Goal: Task Accomplishment & Management: Manage account settings

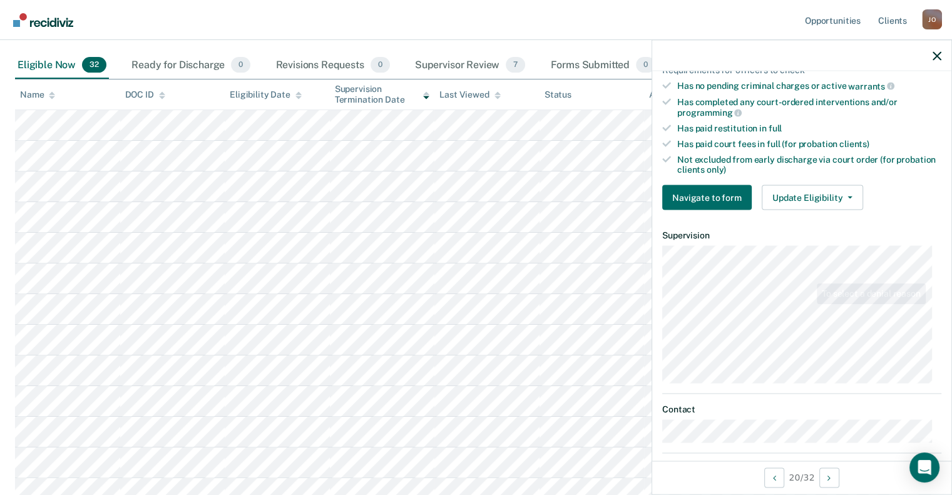
scroll to position [313, 0]
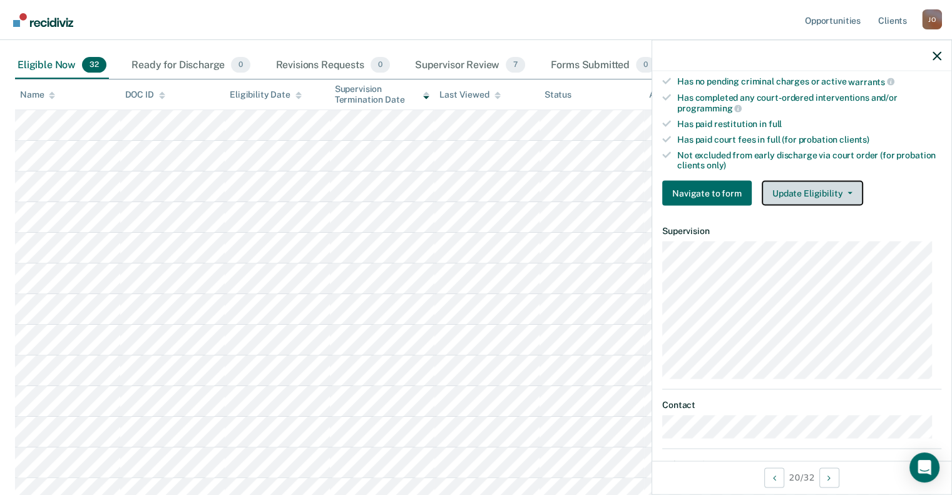
click at [845, 183] on button "Update Eligibility" at bounding box center [812, 193] width 101 height 25
click at [811, 139] on div "Has paid court fees in full (for probation clients)" at bounding box center [809, 139] width 264 height 11
click at [839, 190] on button "Update Eligibility" at bounding box center [812, 193] width 101 height 25
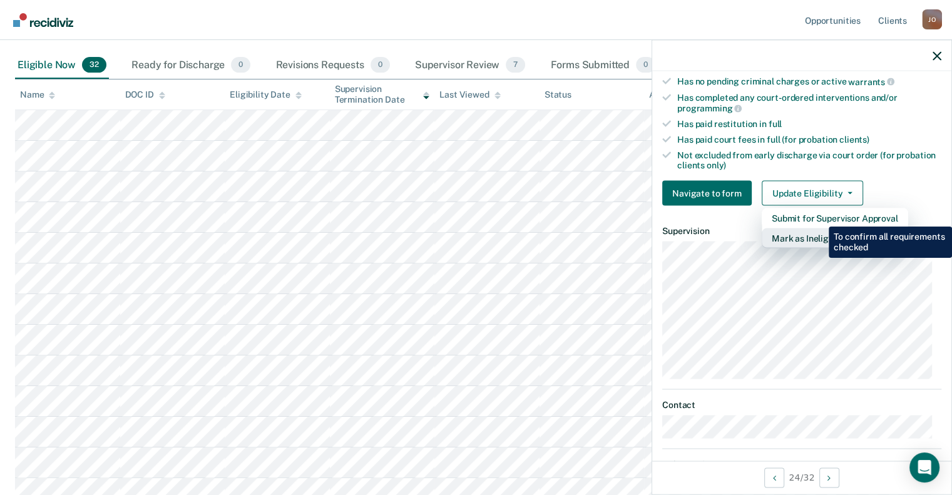
click at [827, 235] on button "Mark as Ineligible" at bounding box center [835, 238] width 146 height 20
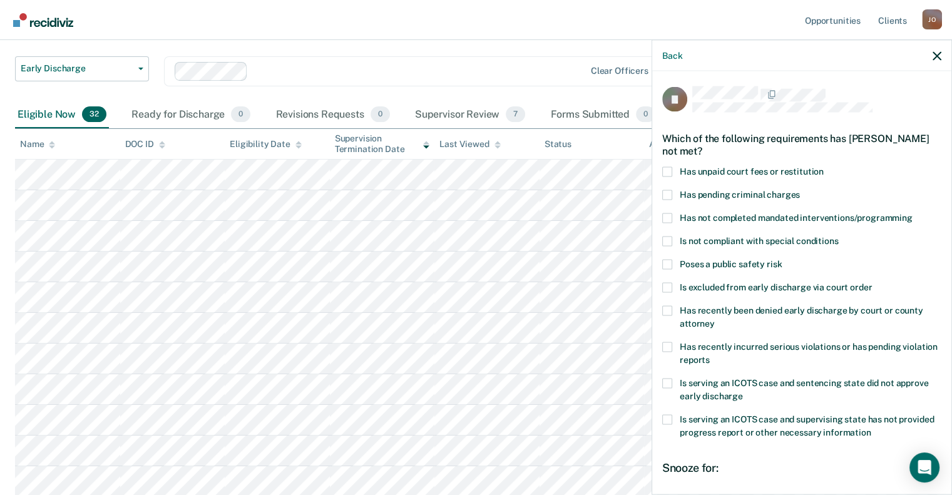
scroll to position [125, 0]
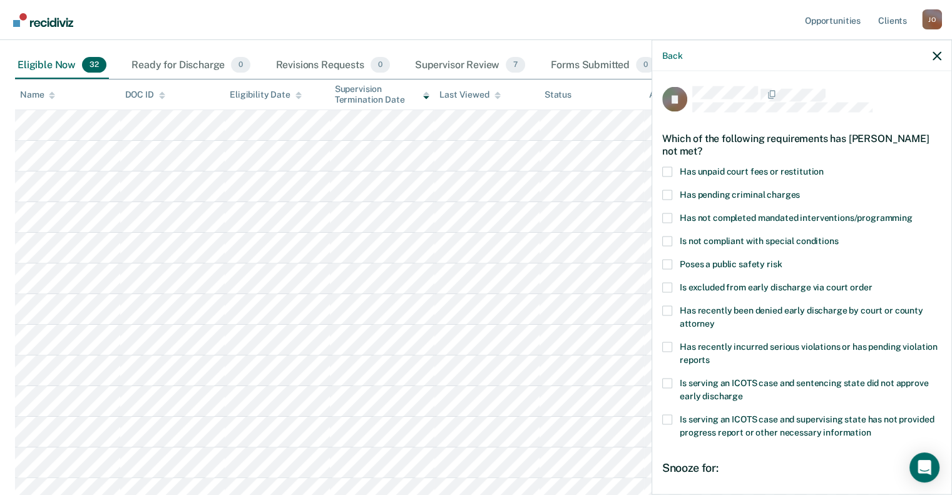
click at [666, 216] on span at bounding box center [667, 218] width 10 height 10
click at [912, 213] on input "Has not completed mandated interventions/programming" at bounding box center [912, 213] width 0 height 0
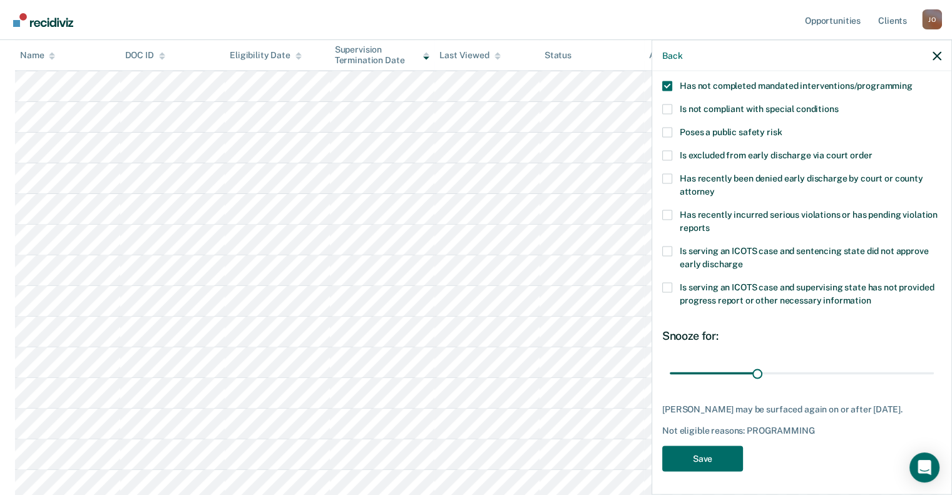
scroll to position [438, 0]
click at [766, 370] on input "range" at bounding box center [802, 373] width 264 height 22
click at [771, 370] on input "range" at bounding box center [802, 373] width 264 height 22
type input "39"
click at [778, 370] on input "range" at bounding box center [802, 373] width 264 height 22
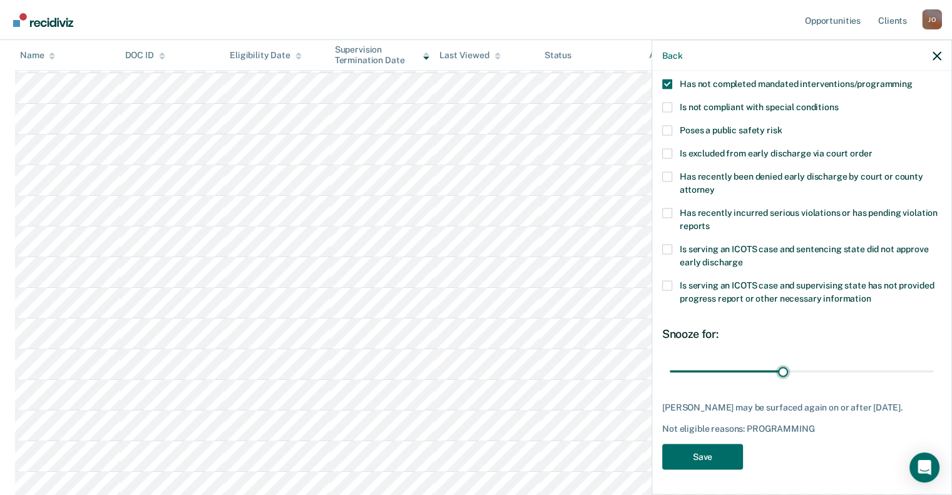
scroll to position [143, 0]
click at [725, 462] on button "Save" at bounding box center [702, 457] width 81 height 26
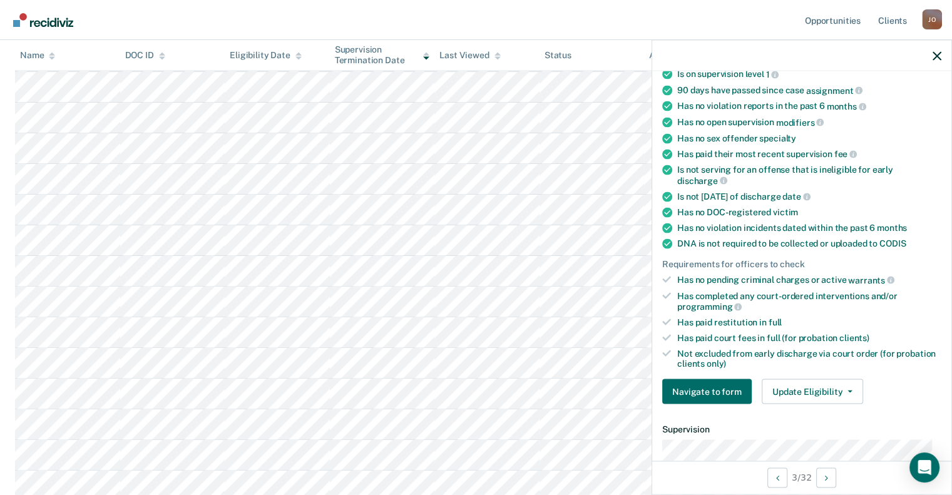
scroll to position [330, 0]
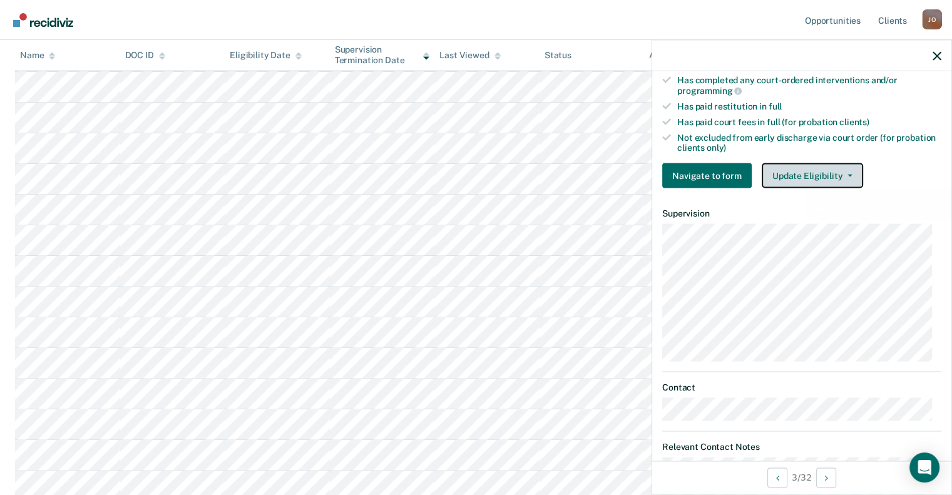
click at [807, 164] on button "Update Eligibility" at bounding box center [812, 175] width 101 height 25
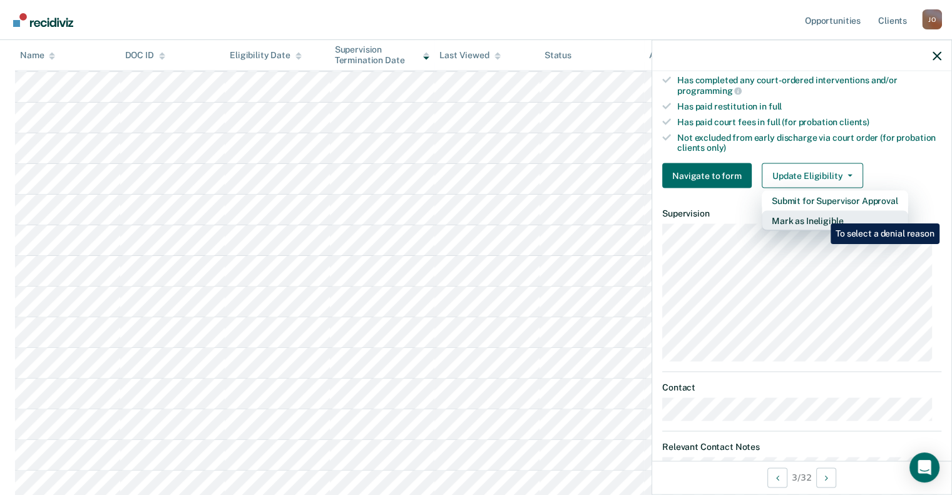
click at [821, 214] on button "Mark as Ineligible" at bounding box center [835, 221] width 146 height 20
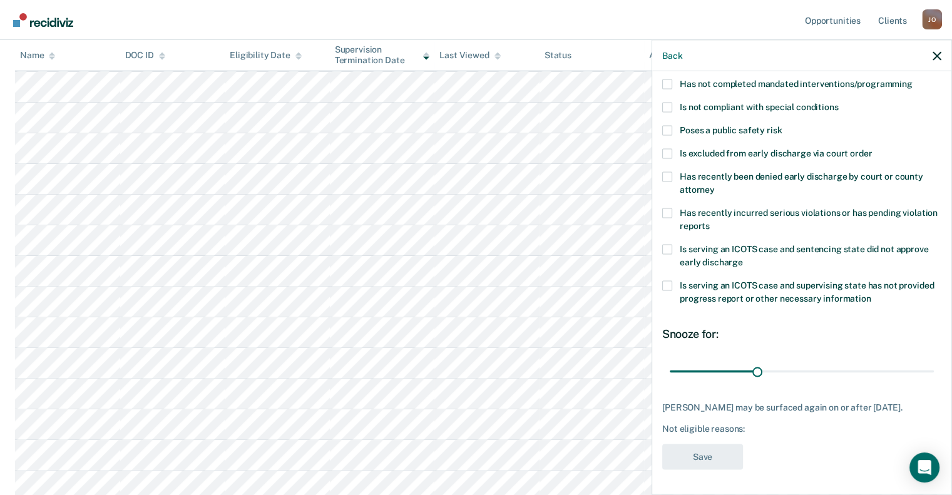
scroll to position [80, 0]
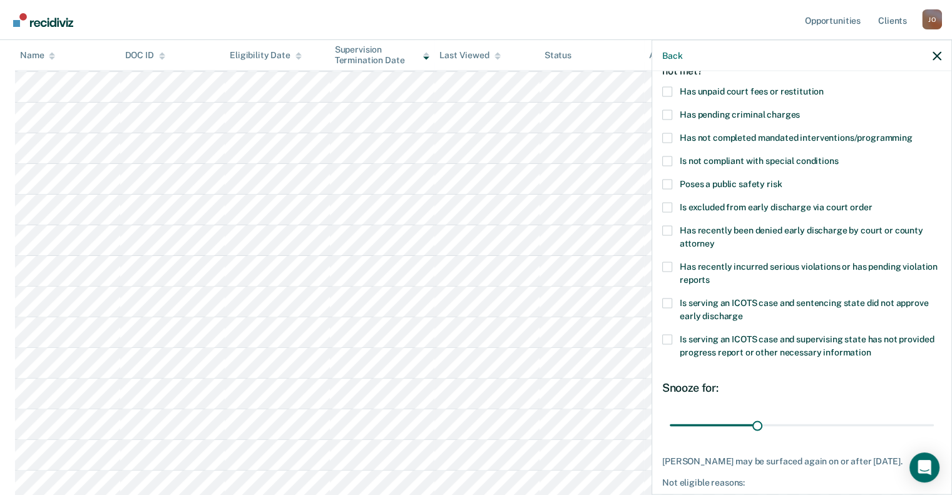
click at [669, 133] on span at bounding box center [667, 138] width 10 height 10
click at [912, 133] on input "Has not completed mandated interventions/programming" at bounding box center [912, 133] width 0 height 0
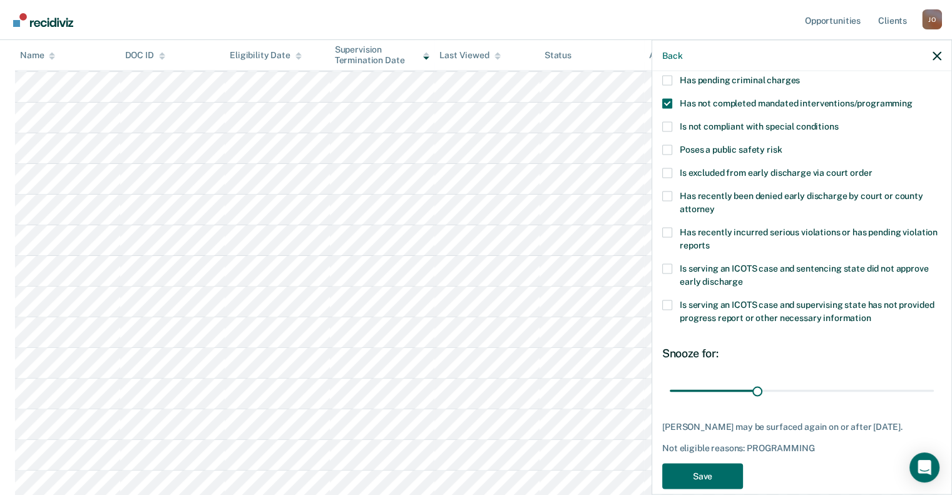
scroll to position [143, 0]
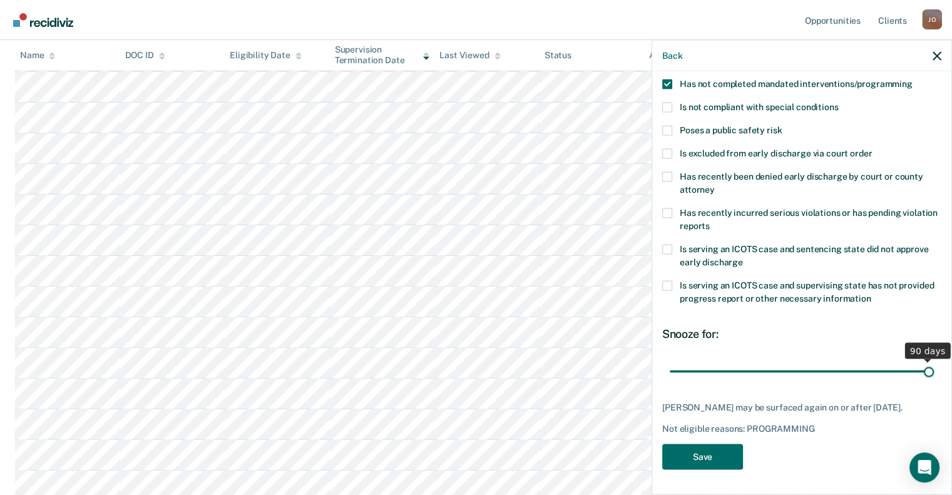
drag, startPoint x: 754, startPoint y: 360, endPoint x: 929, endPoint y: 367, distance: 175.4
type input "90"
click at [929, 367] on input "range" at bounding box center [802, 371] width 264 height 22
drag, startPoint x: 721, startPoint y: 466, endPoint x: 714, endPoint y: 462, distance: 7.6
click at [725, 467] on button "Save" at bounding box center [702, 457] width 81 height 26
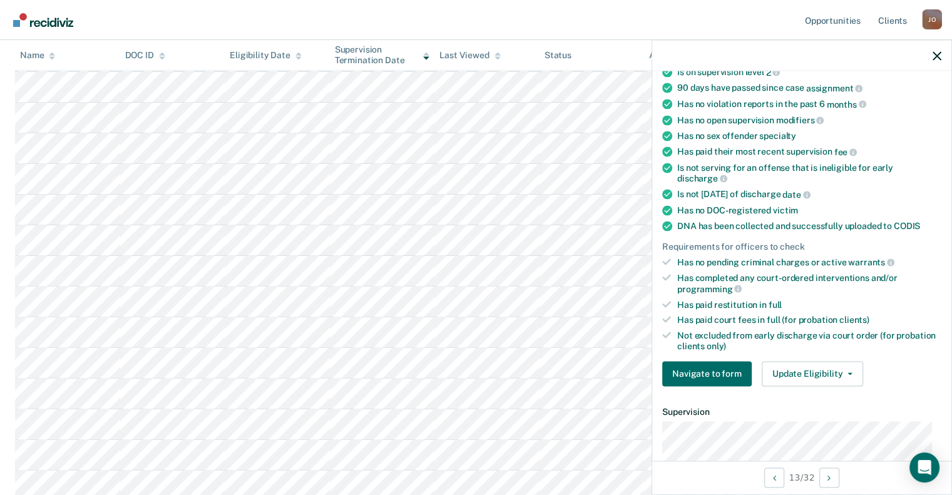
scroll to position [168, 0]
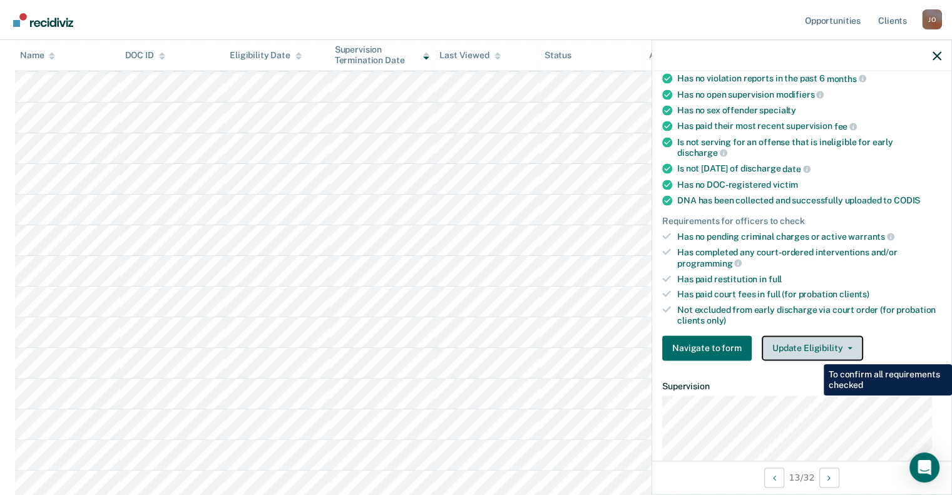
click at [814, 345] on button "Update Eligibility" at bounding box center [812, 347] width 101 height 25
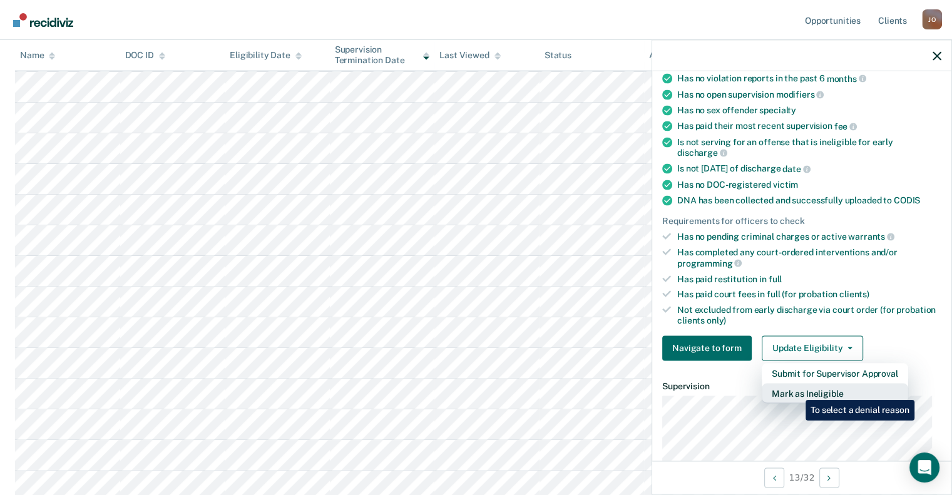
click at [796, 390] on button "Mark as Ineligible" at bounding box center [835, 393] width 146 height 20
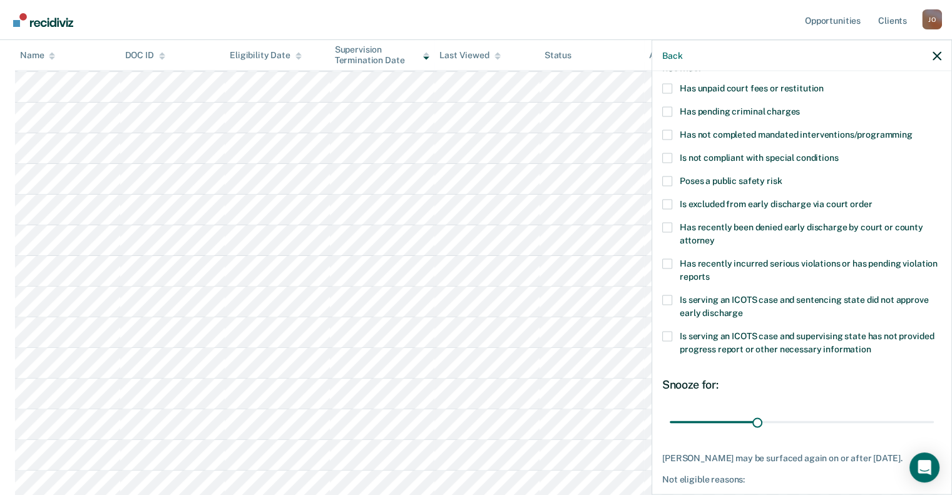
scroll to position [18, 0]
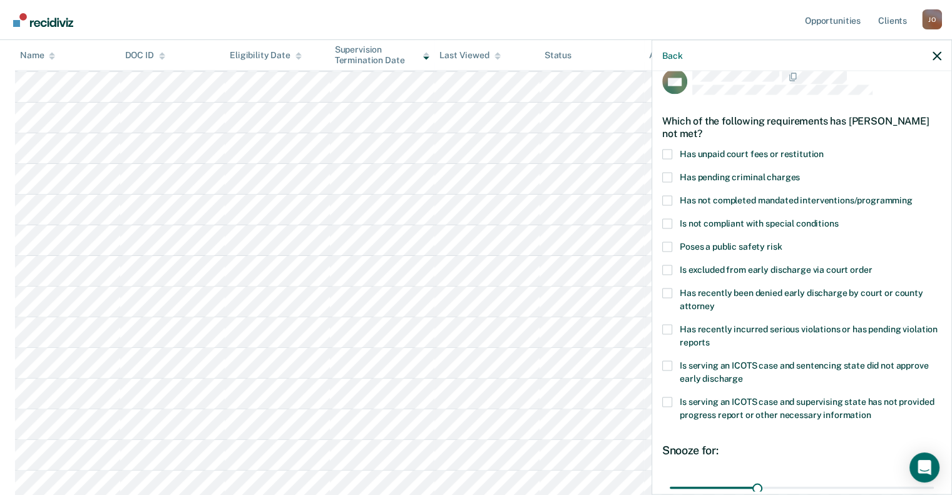
click at [665, 159] on div "Has unpaid court fees or restitution" at bounding box center [801, 160] width 279 height 23
click at [665, 147] on div "Which of the following requirements has Kimberly Murphy not met?" at bounding box center [801, 127] width 279 height 44
click at [666, 155] on span at bounding box center [667, 154] width 10 height 10
click at [824, 149] on input "Has unpaid court fees or restitution" at bounding box center [824, 149] width 0 height 0
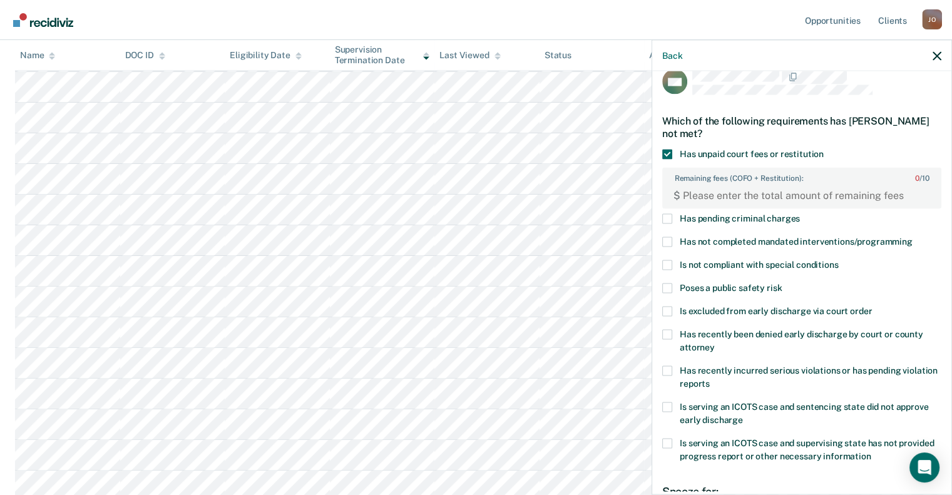
click at [663, 240] on span at bounding box center [667, 242] width 10 height 10
click at [912, 237] on input "Has not completed mandated interventions/programming" at bounding box center [912, 237] width 0 height 0
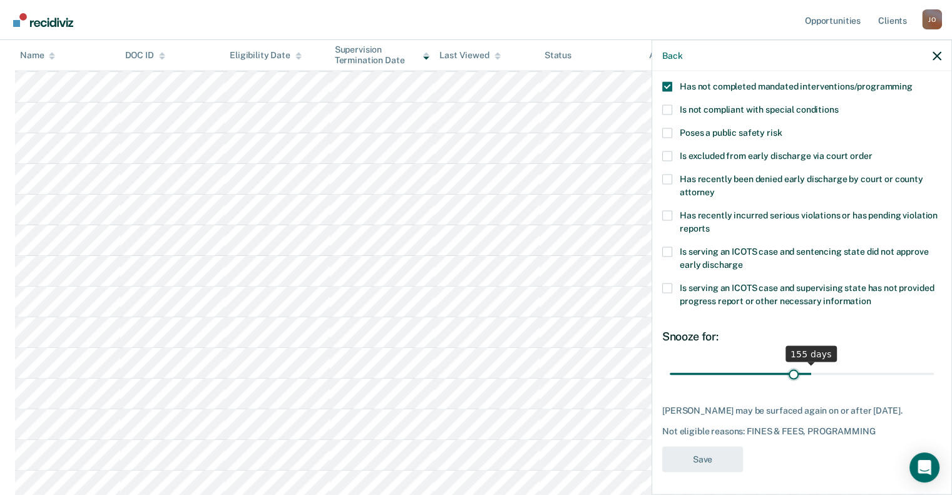
scroll to position [183, 0]
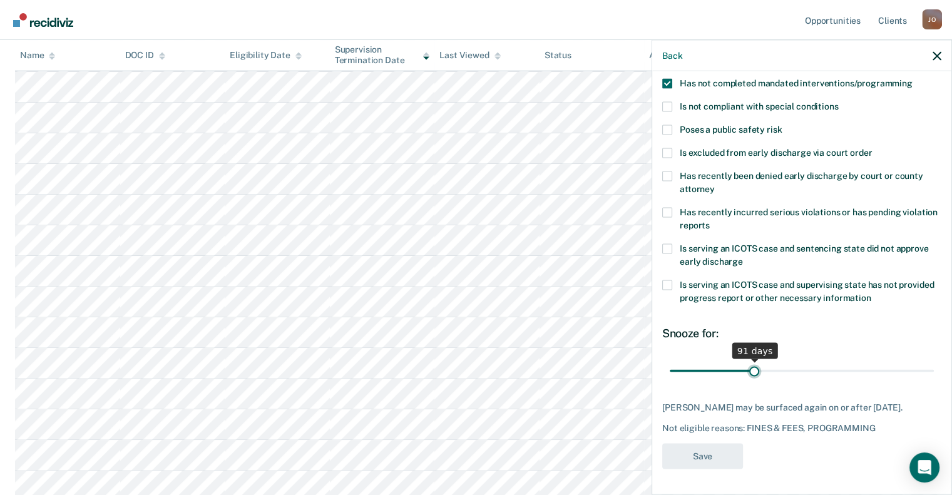
drag, startPoint x: 698, startPoint y: 364, endPoint x: 751, endPoint y: 368, distance: 52.7
type input "91"
click at [751, 368] on input "range" at bounding box center [802, 371] width 264 height 22
click at [818, 207] on span "Has recently incurred serious violations or has pending violation reports" at bounding box center [809, 218] width 258 height 23
click at [710, 221] on input "Has recently incurred serious violations or has pending violation reports" at bounding box center [710, 221] width 0 height 0
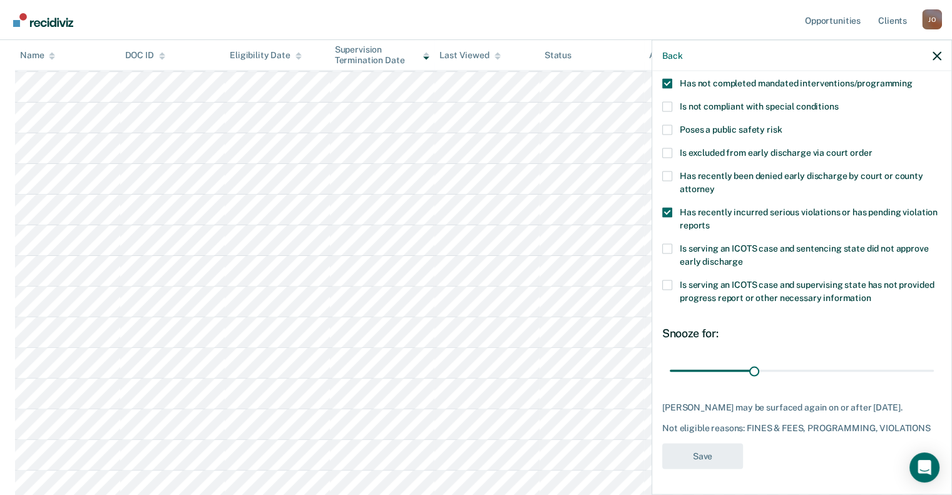
click at [665, 200] on div "KM Which of the following requirements has Kimberly Murphy not met? Has unpaid …" at bounding box center [801, 194] width 279 height 566
click at [663, 208] on span at bounding box center [667, 213] width 10 height 10
click at [710, 221] on input "Has recently incurred serious violations or has pending violation reports" at bounding box center [710, 221] width 0 height 0
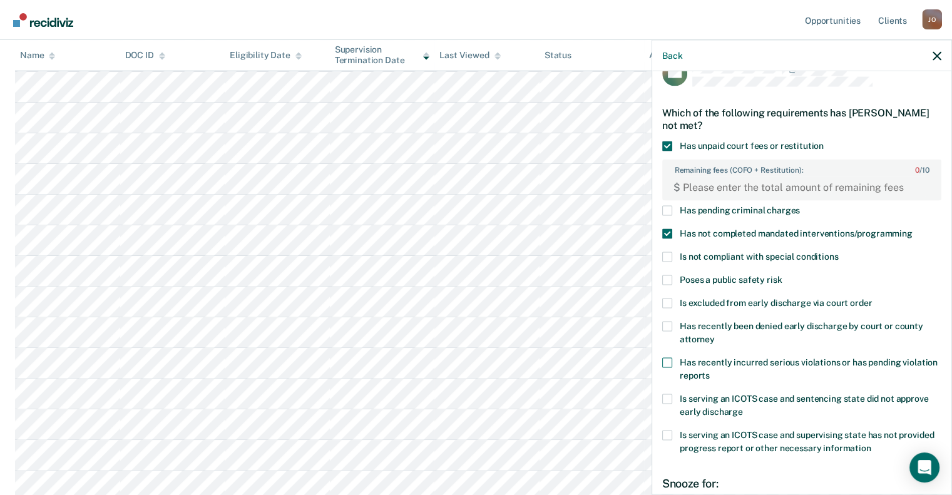
scroll to position [0, 0]
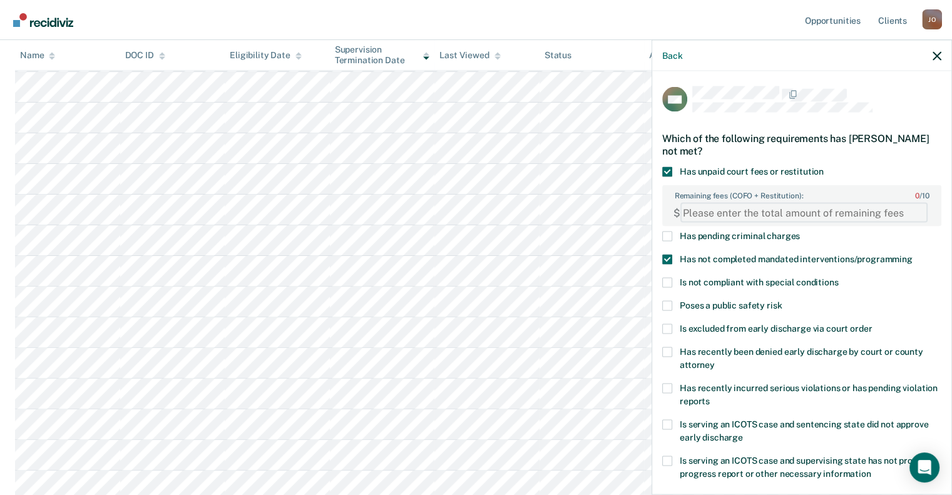
click at [688, 217] on FEESReasonInput "Remaining fees (COFO + Restitution): 0 / 10" at bounding box center [803, 213] width 247 height 20
paste FEESReasonInput "5418.17"
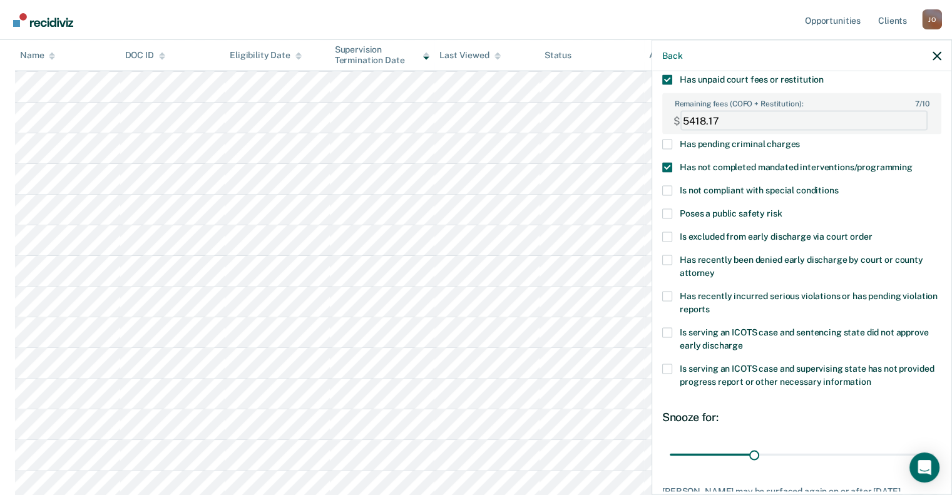
scroll to position [125, 0]
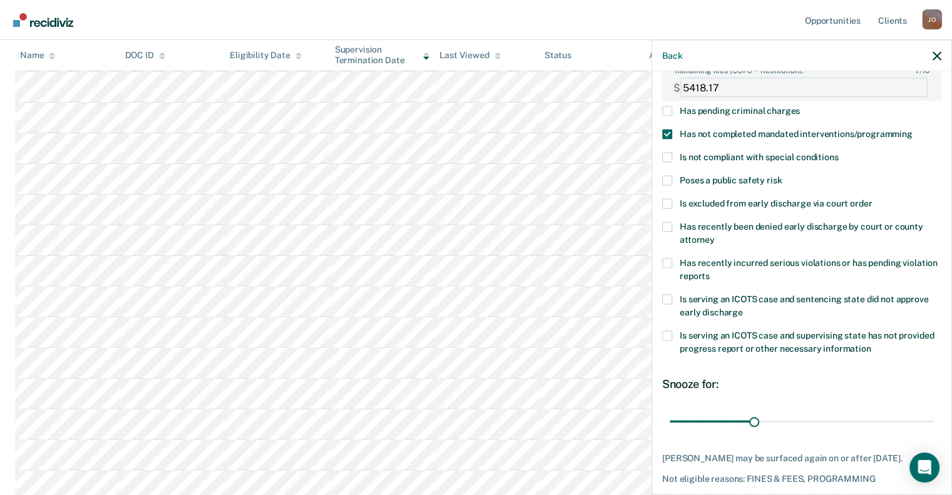
type FEESReasonInput "5418.17"
click at [870, 118] on div "Has pending criminal charges" at bounding box center [801, 117] width 279 height 23
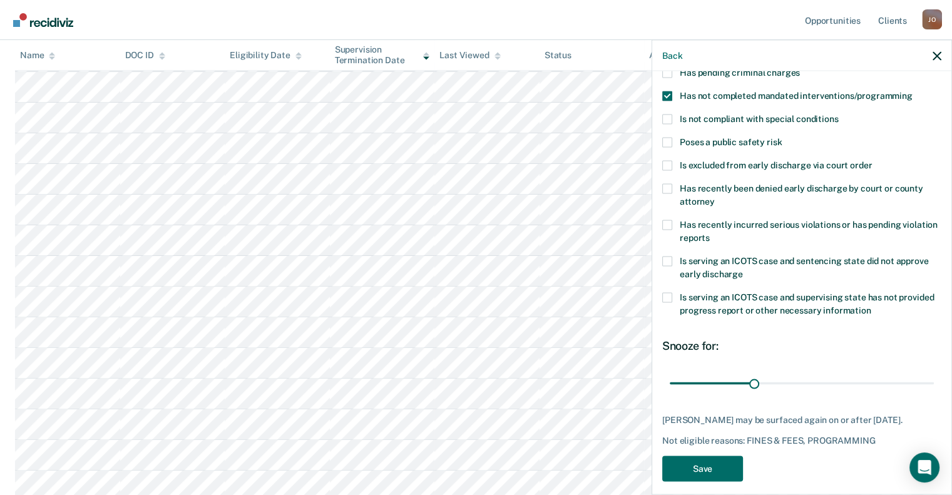
scroll to position [183, 0]
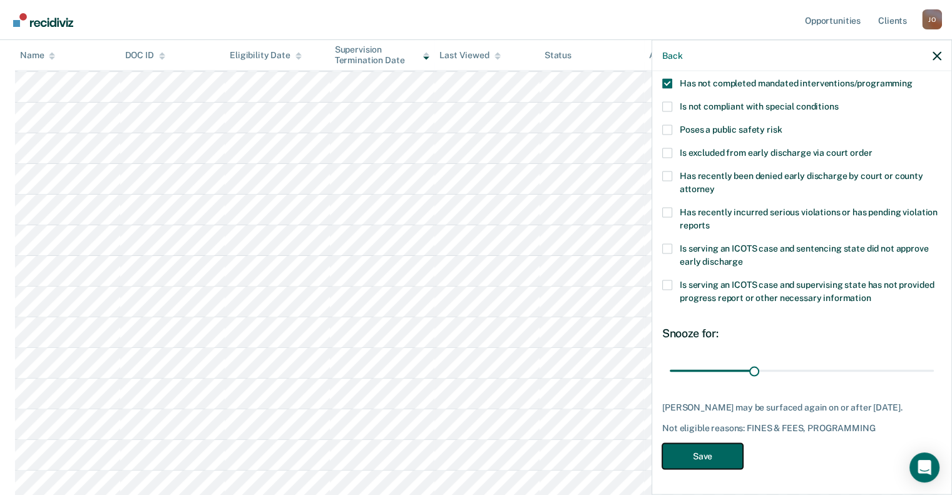
drag, startPoint x: 693, startPoint y: 452, endPoint x: 660, endPoint y: 414, distance: 50.6
click at [693, 452] on button "Save" at bounding box center [702, 457] width 81 height 26
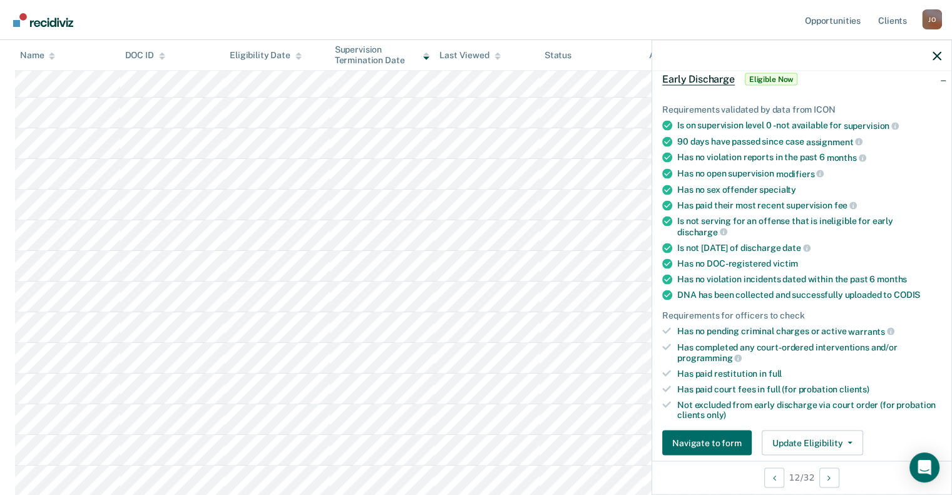
scroll to position [125, 0]
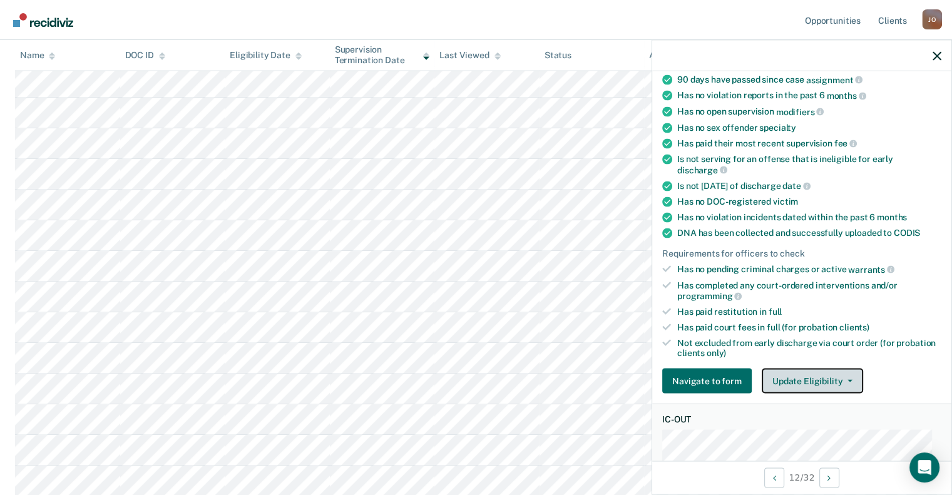
click at [803, 377] on button "Update Eligibility" at bounding box center [812, 381] width 101 height 25
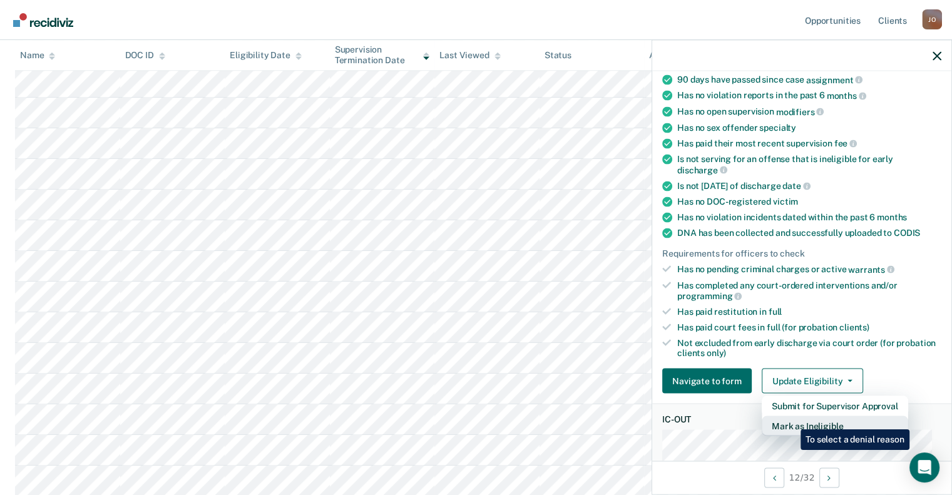
click at [792, 420] on button "Mark as Ineligible" at bounding box center [835, 426] width 146 height 20
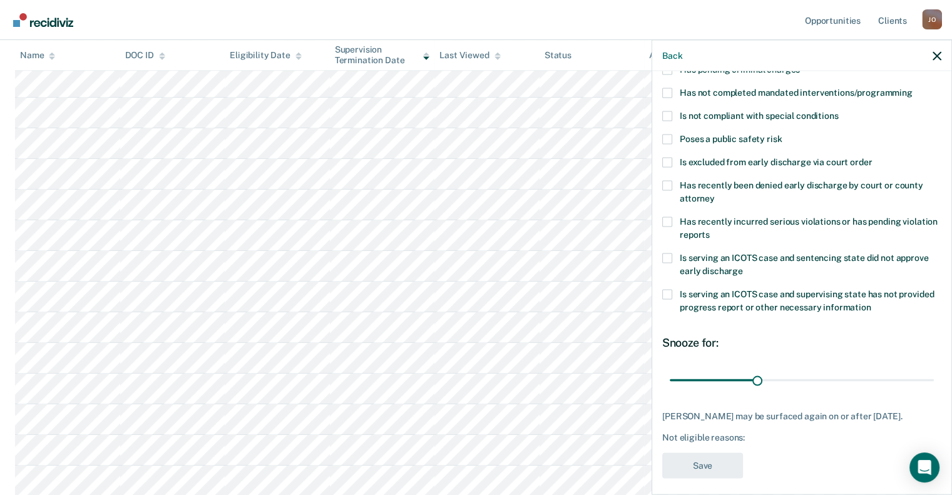
scroll to position [0, 0]
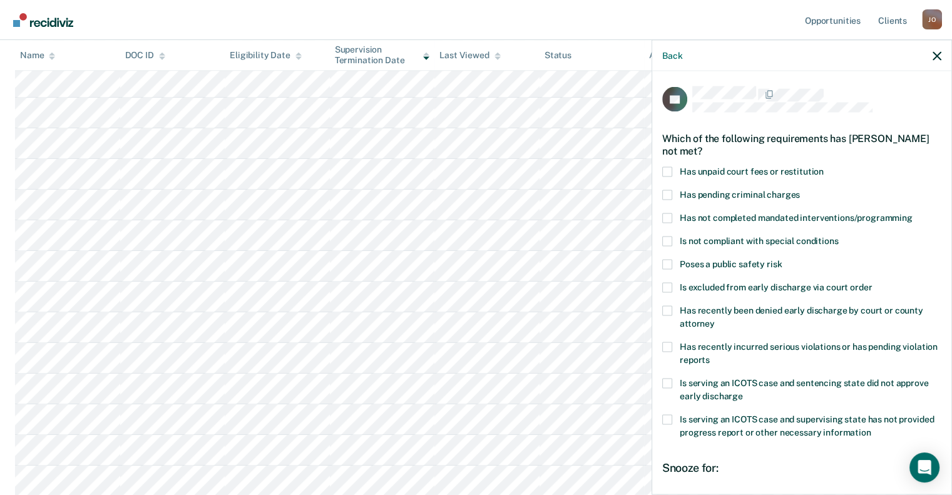
click at [678, 171] on label "Has unpaid court fees or restitution" at bounding box center [801, 172] width 279 height 13
click at [824, 166] on input "Has unpaid court fees or restitution" at bounding box center [824, 166] width 0 height 0
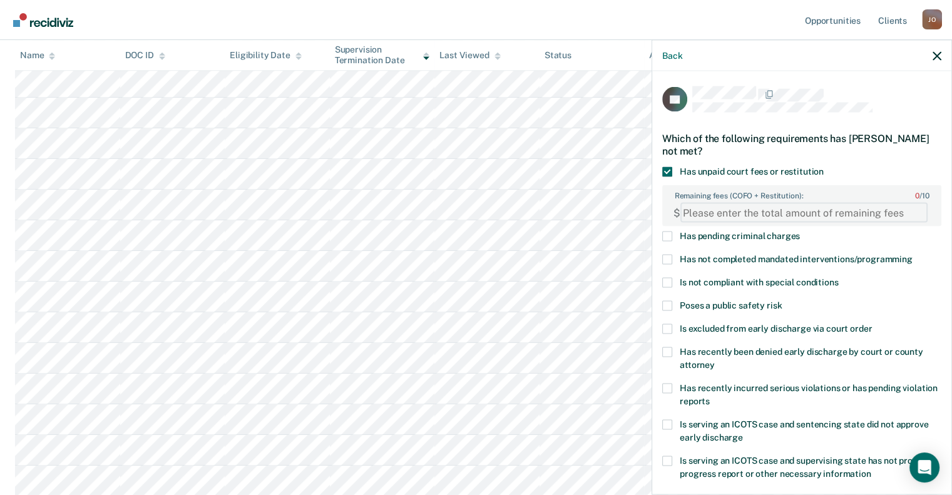
click at [721, 218] on FEESReasonInput "Remaining fees (COFO + Restitution): 0 / 10" at bounding box center [803, 213] width 247 height 20
paste FEESReasonInput "2628.95"
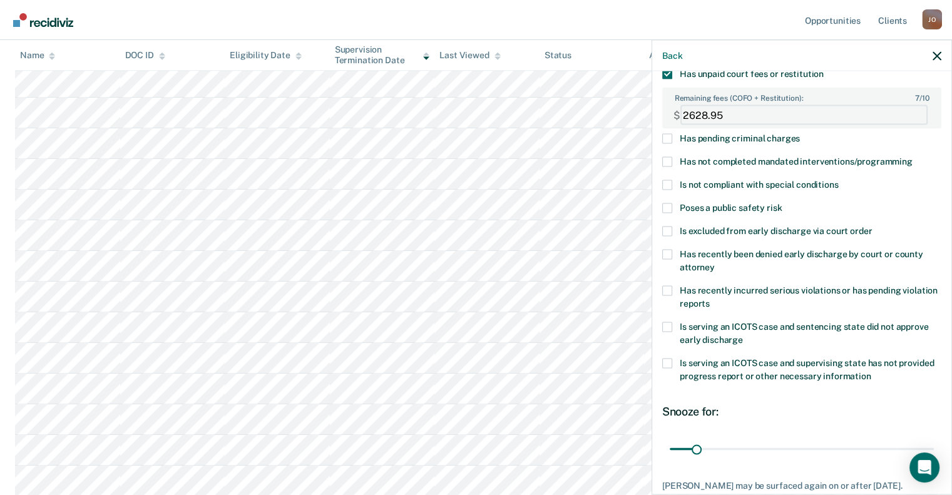
scroll to position [173, 0]
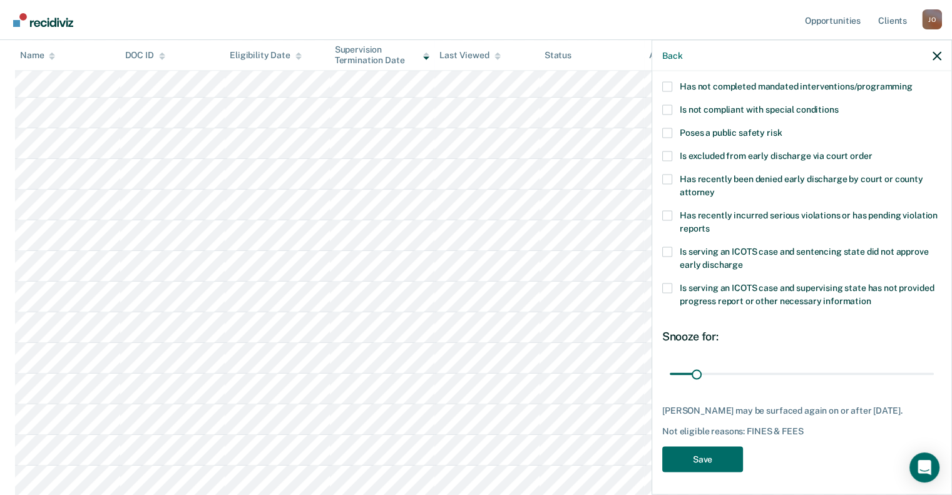
type FEESReasonInput "2628.95"
drag, startPoint x: 713, startPoint y: 375, endPoint x: 762, endPoint y: 367, distance: 49.4
type input "121"
click at [762, 367] on input "range" at bounding box center [802, 374] width 264 height 22
click at [698, 459] on button "Save" at bounding box center [702, 460] width 81 height 26
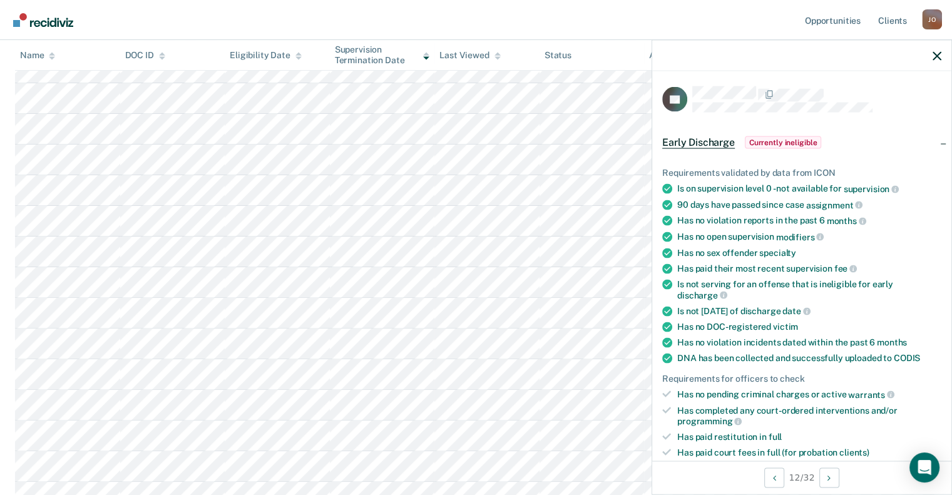
scroll to position [375, 0]
click at [936, 58] on icon "button" at bounding box center [936, 55] width 9 height 9
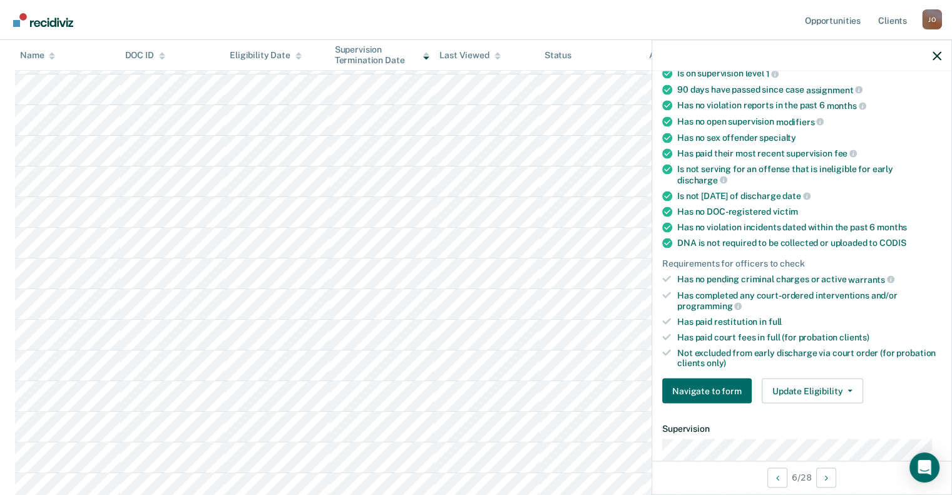
scroll to position [250, 0]
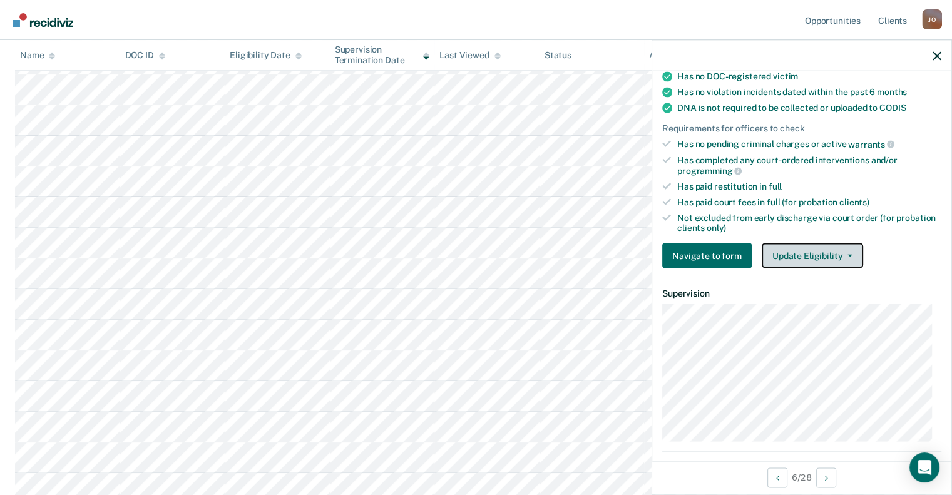
click at [817, 243] on button "Update Eligibility" at bounding box center [812, 255] width 101 height 25
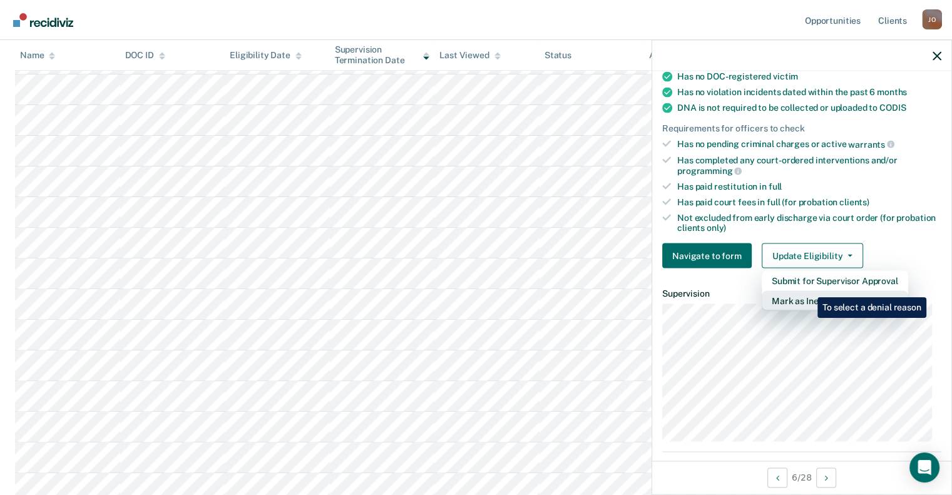
click at [808, 291] on button "Mark as Ineligible" at bounding box center [835, 301] width 146 height 20
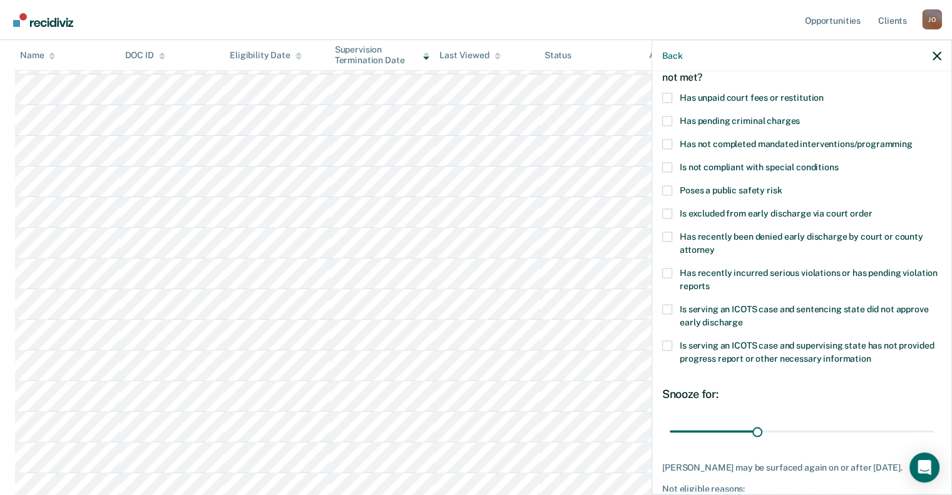
scroll to position [8, 0]
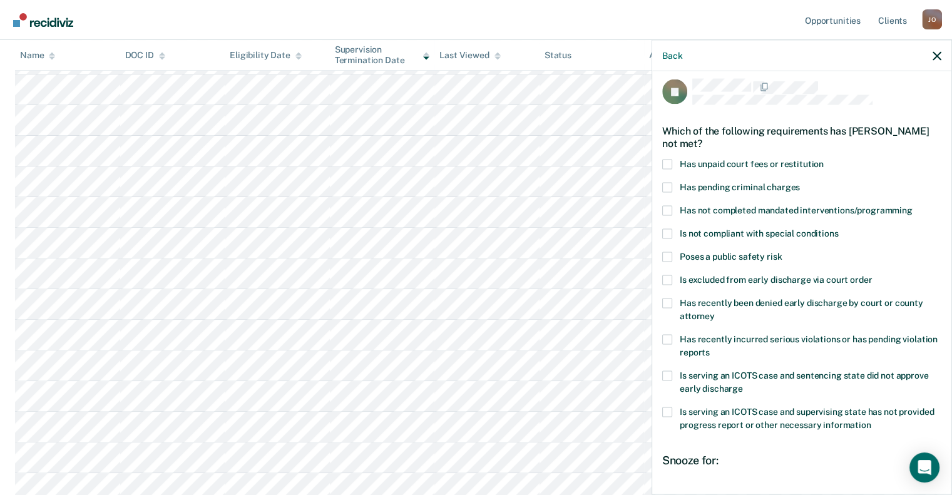
click at [667, 165] on span at bounding box center [667, 164] width 10 height 10
click at [824, 159] on input "Has unpaid court fees or restitution" at bounding box center [824, 159] width 0 height 0
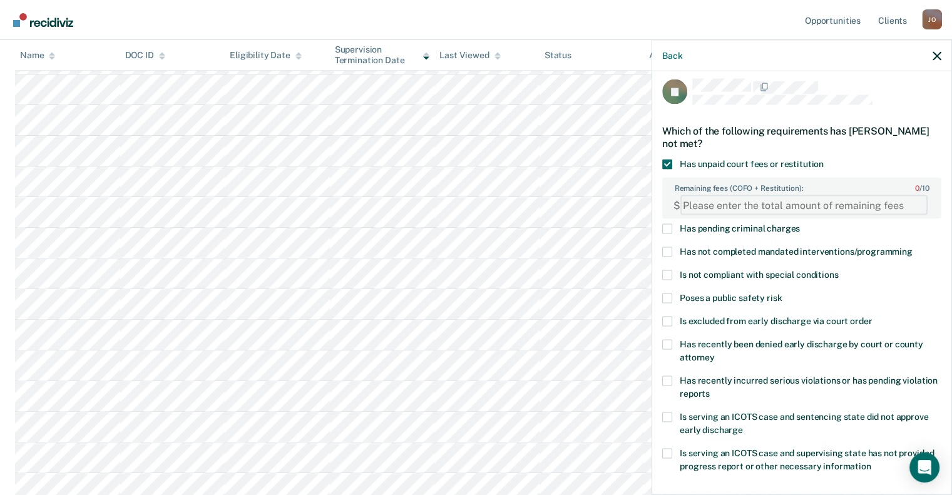
click at [755, 202] on FEESReasonInput "Remaining fees (COFO + Restitution): 0 / 10" at bounding box center [803, 205] width 247 height 20
paste FEESReasonInput "4127.99"
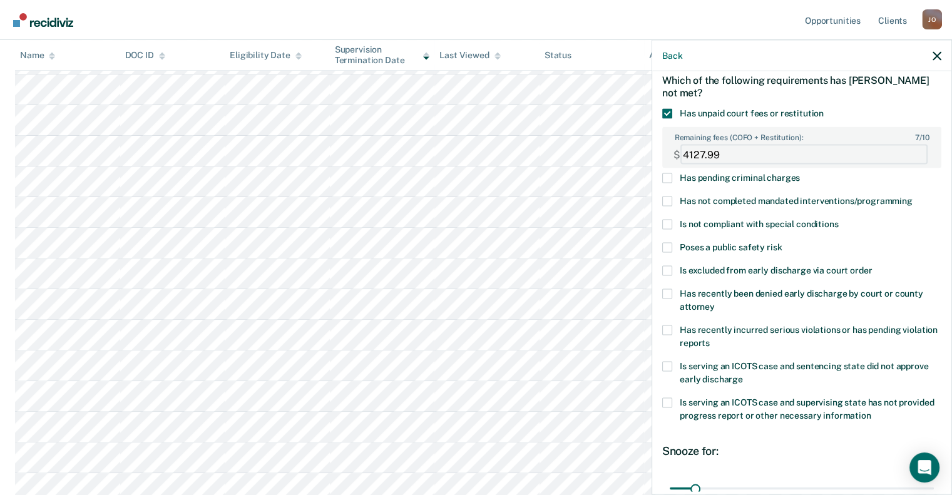
scroll to position [133, 0]
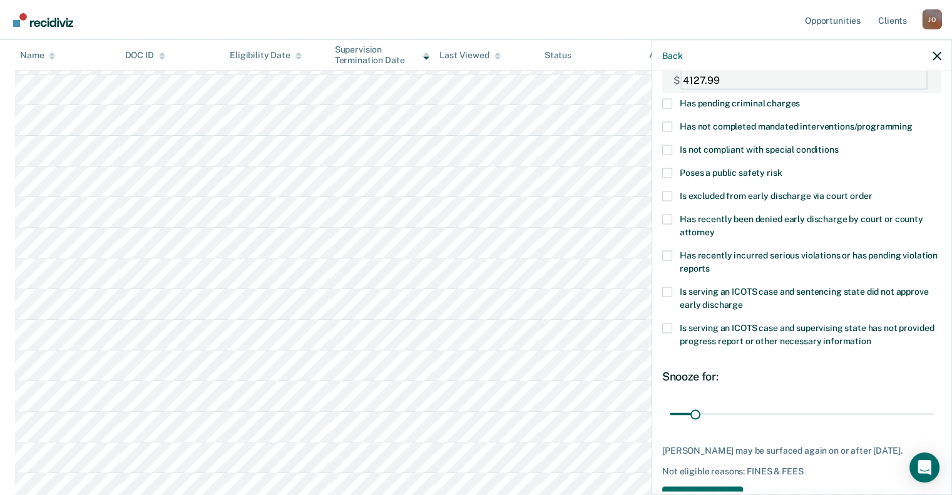
type FEESReasonInput "4127.99"
drag, startPoint x: 694, startPoint y: 414, endPoint x: 758, endPoint y: 414, distance: 63.8
type input "122"
click at [758, 414] on input "range" at bounding box center [802, 414] width 264 height 22
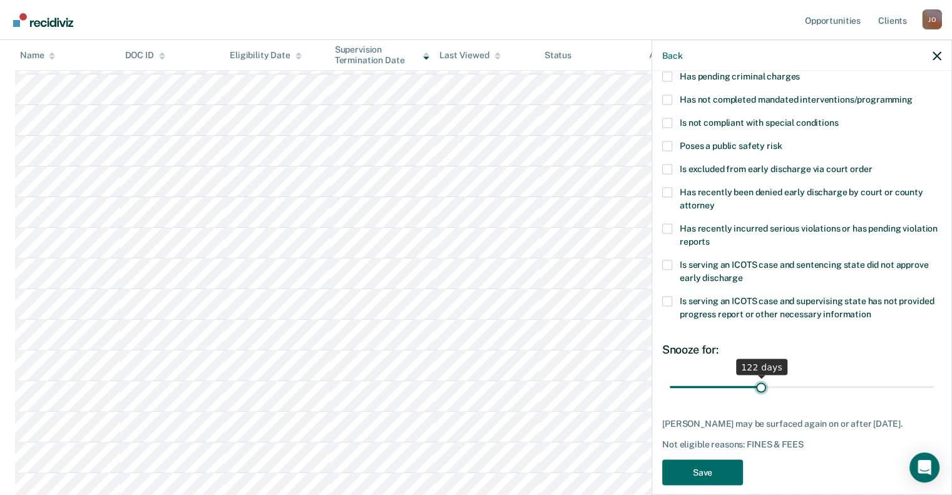
scroll to position [173, 0]
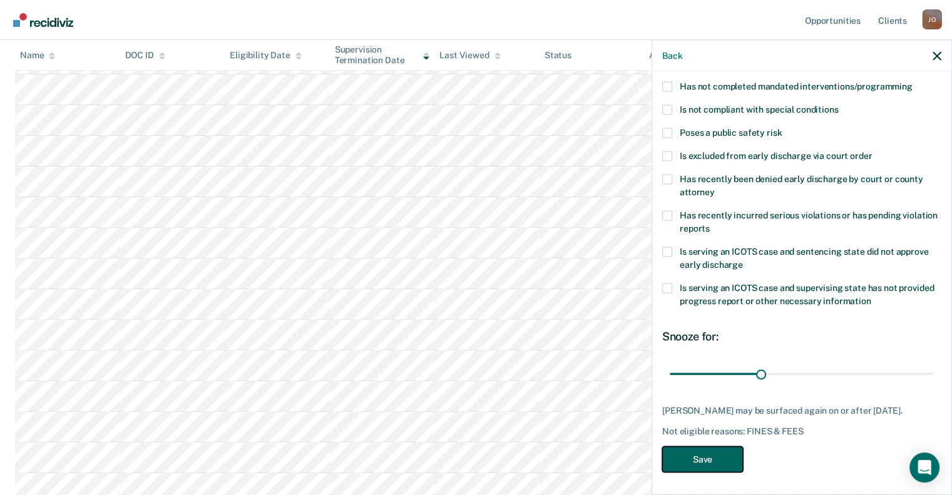
click at [705, 453] on button "Save" at bounding box center [702, 460] width 81 height 26
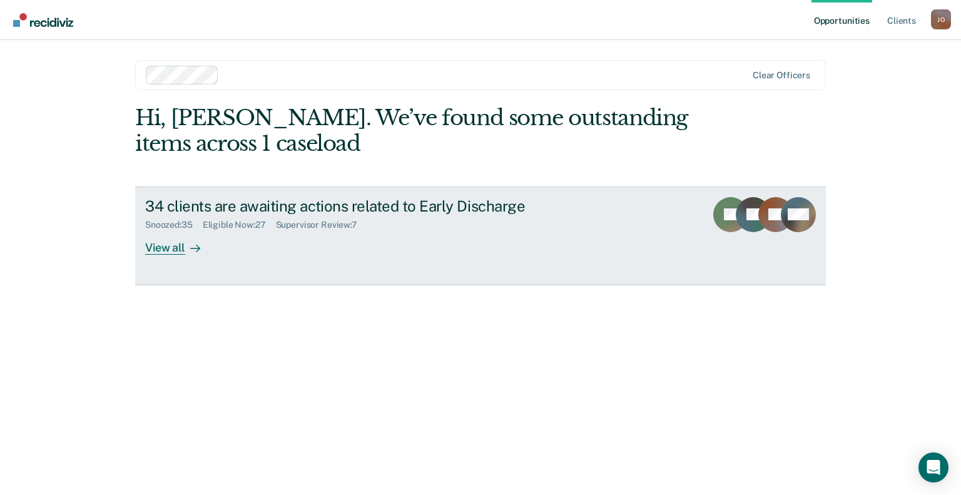
click at [165, 243] on div "View all" at bounding box center [180, 242] width 70 height 24
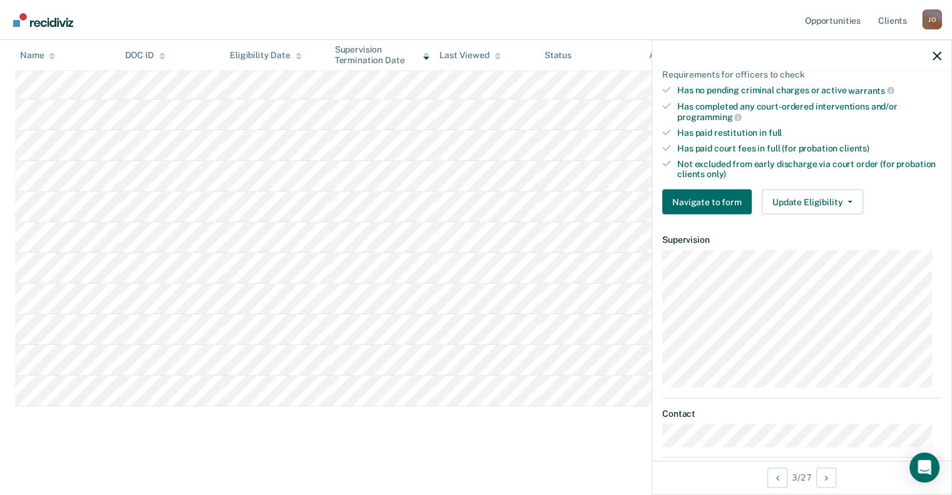
scroll to position [313, 0]
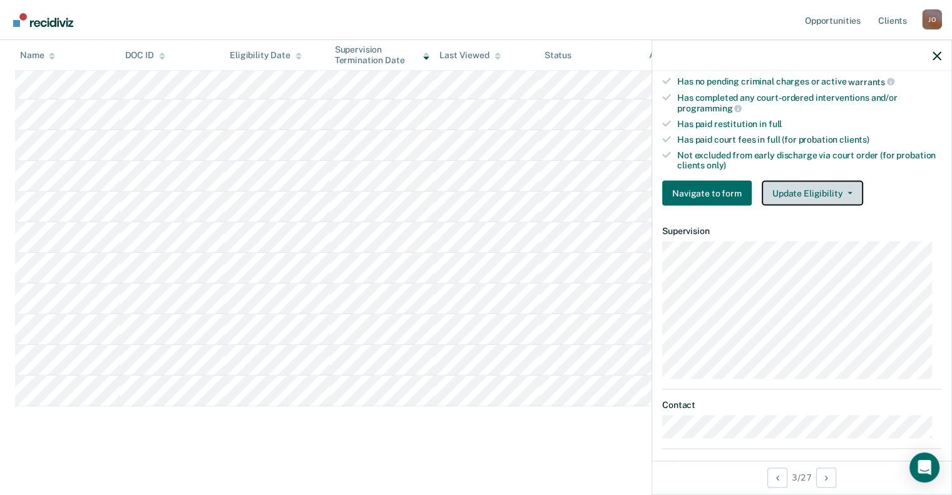
drag, startPoint x: 797, startPoint y: 190, endPoint x: 798, endPoint y: 202, distance: 11.4
click at [797, 190] on button "Update Eligibility" at bounding box center [812, 193] width 101 height 25
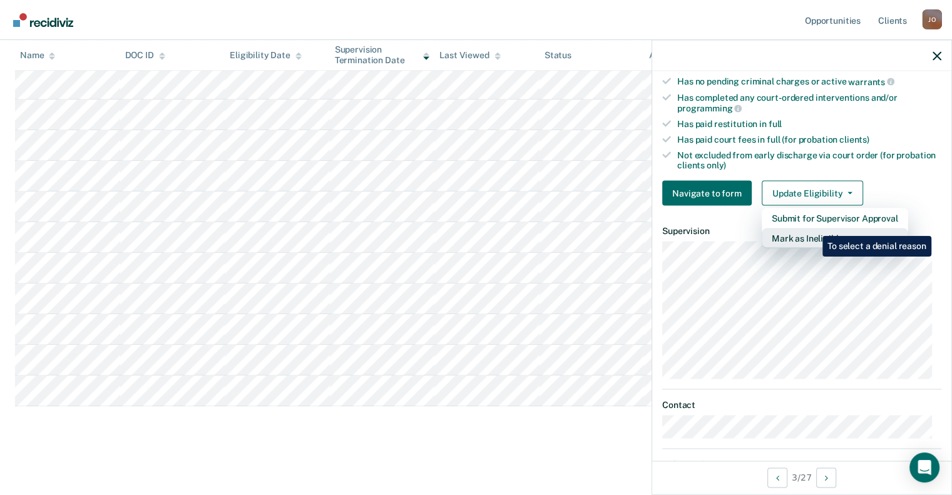
click at [809, 230] on button "Mark as Ineligible" at bounding box center [835, 238] width 146 height 20
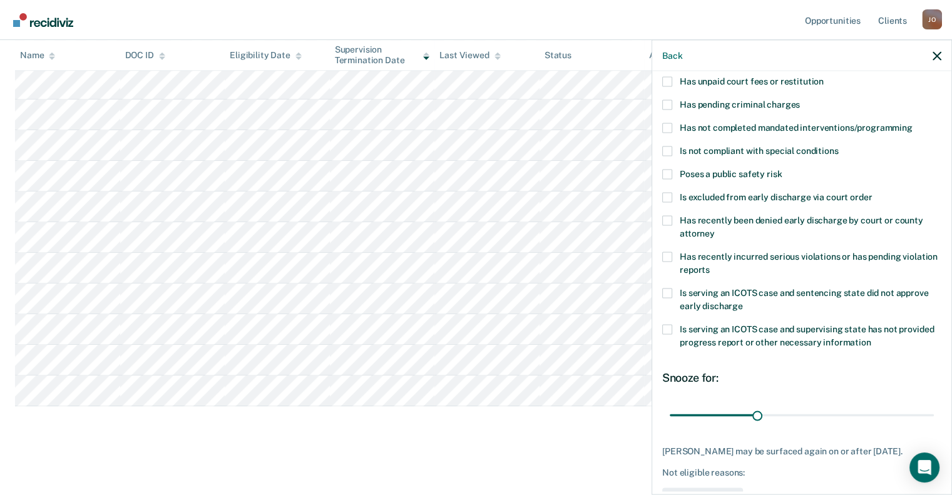
scroll to position [7, 0]
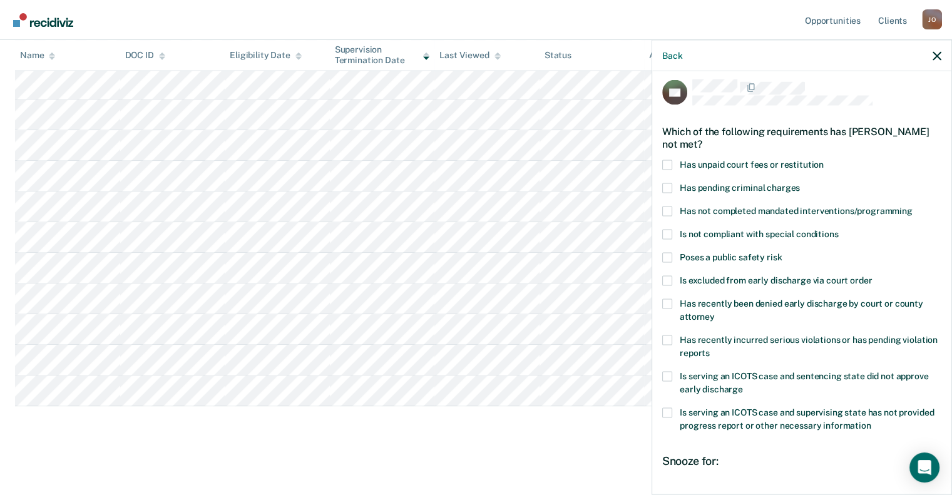
drag, startPoint x: 675, startPoint y: 165, endPoint x: 683, endPoint y: 166, distance: 8.2
click at [673, 165] on label "Has unpaid court fees or restitution" at bounding box center [801, 166] width 279 height 13
click at [824, 160] on input "Has unpaid court fees or restitution" at bounding box center [824, 160] width 0 height 0
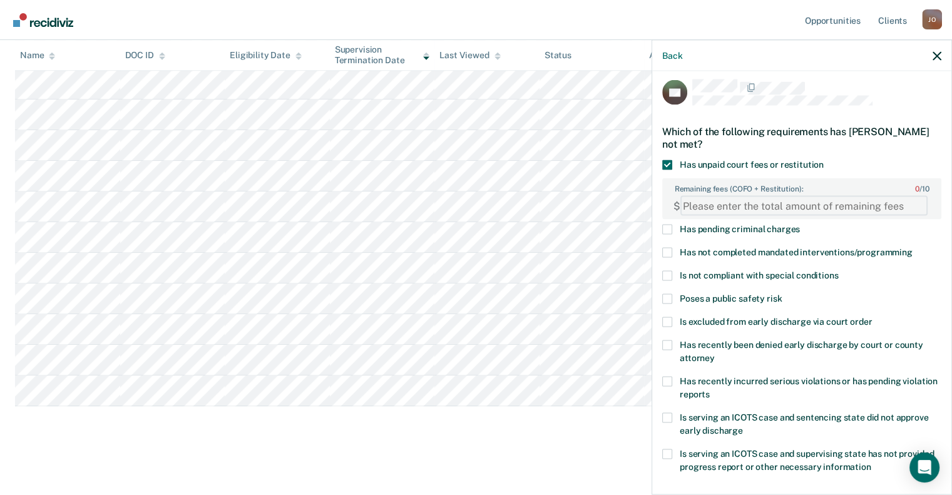
click at [758, 206] on FEESReasonInput "Remaining fees (COFO + Restitution): 0 / 10" at bounding box center [803, 206] width 247 height 20
paste FEESReasonInput "24967.50"
type FEESReasonInput "24967.50"
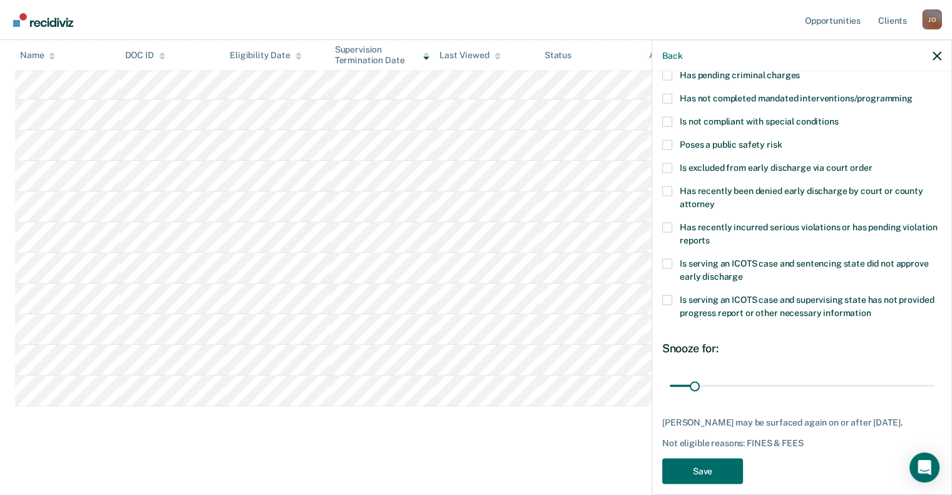
scroll to position [173, 0]
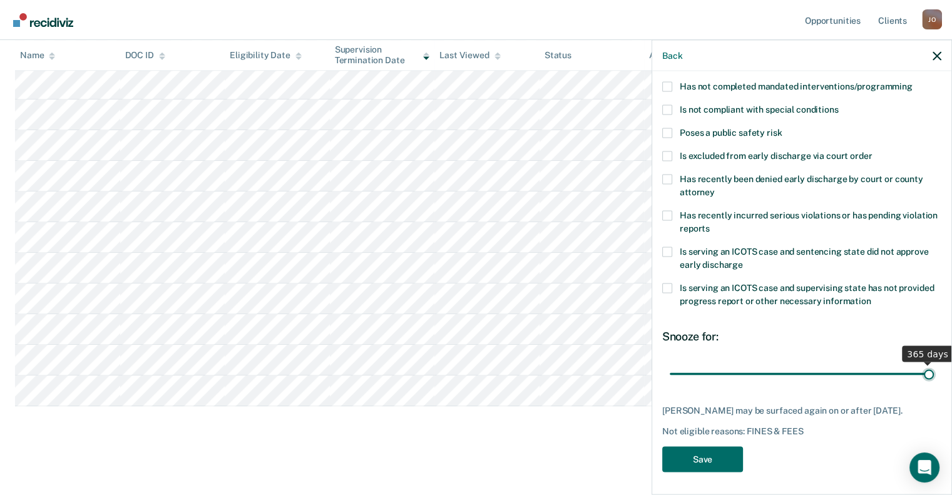
drag, startPoint x: 693, startPoint y: 371, endPoint x: 944, endPoint y: 394, distance: 251.9
type input "365"
click at [934, 385] on input "range" at bounding box center [802, 374] width 264 height 22
click at [706, 457] on button "Save" at bounding box center [702, 460] width 81 height 26
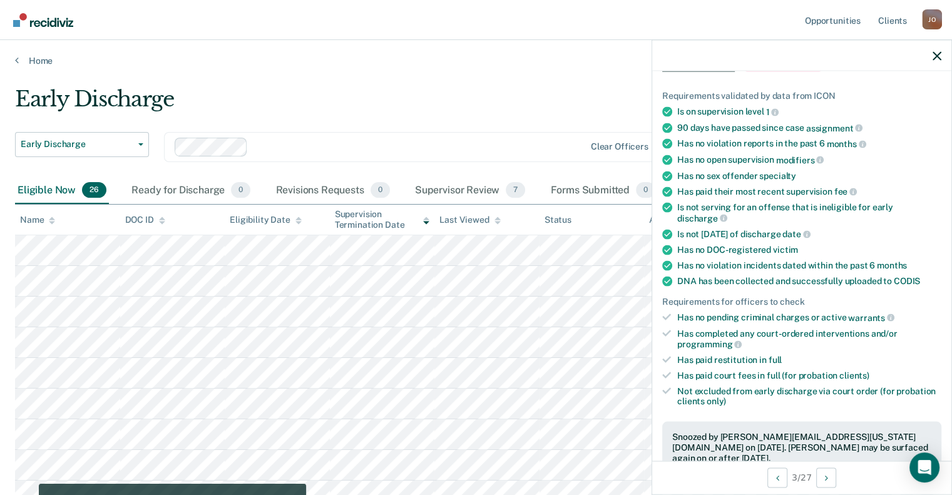
scroll to position [0, 0]
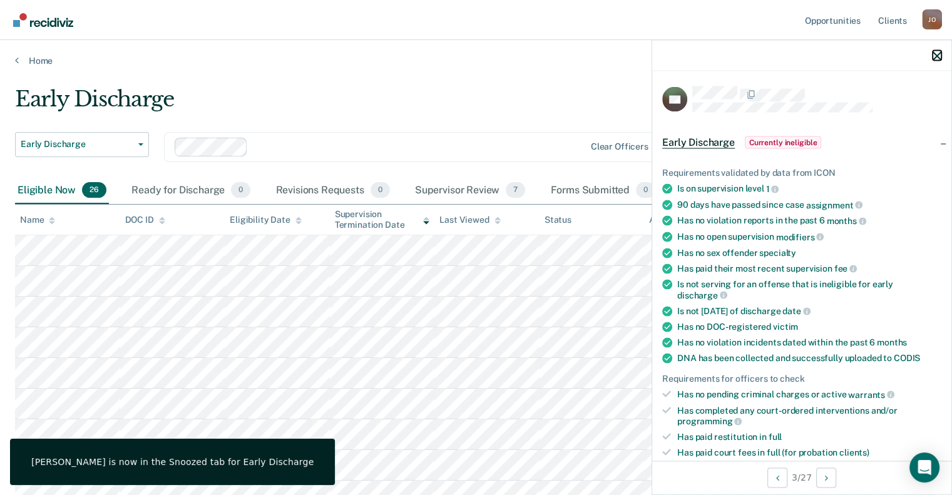
click at [936, 54] on icon "button" at bounding box center [936, 55] width 9 height 9
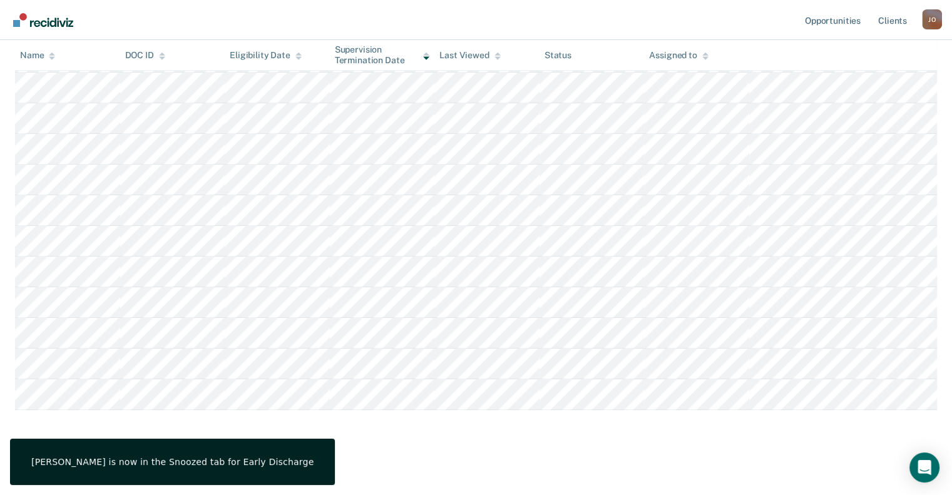
scroll to position [626, 0]
